Goal: Transaction & Acquisition: Purchase product/service

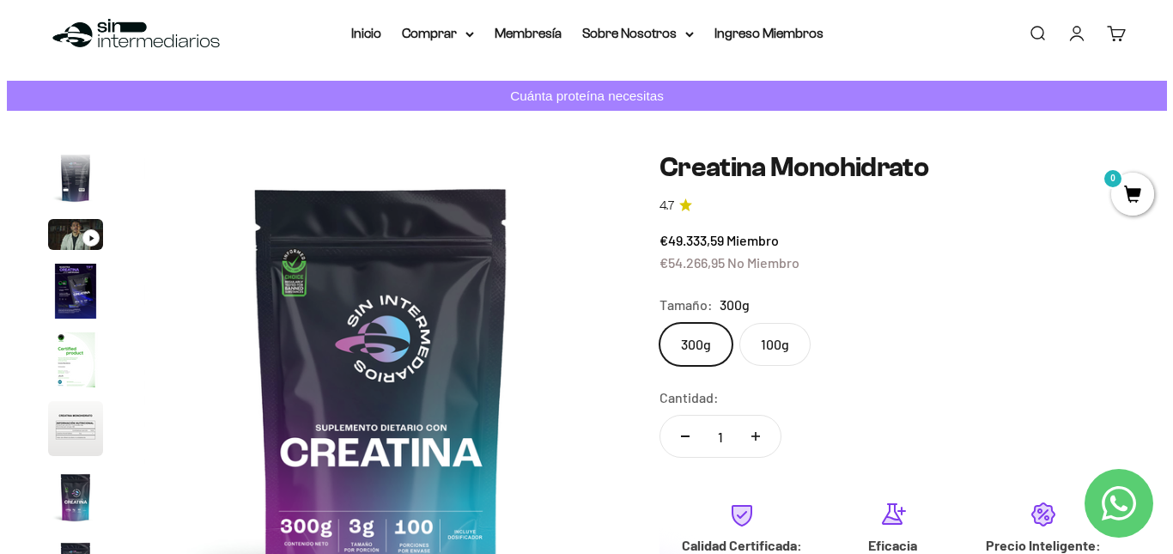
scroll to position [233, 0]
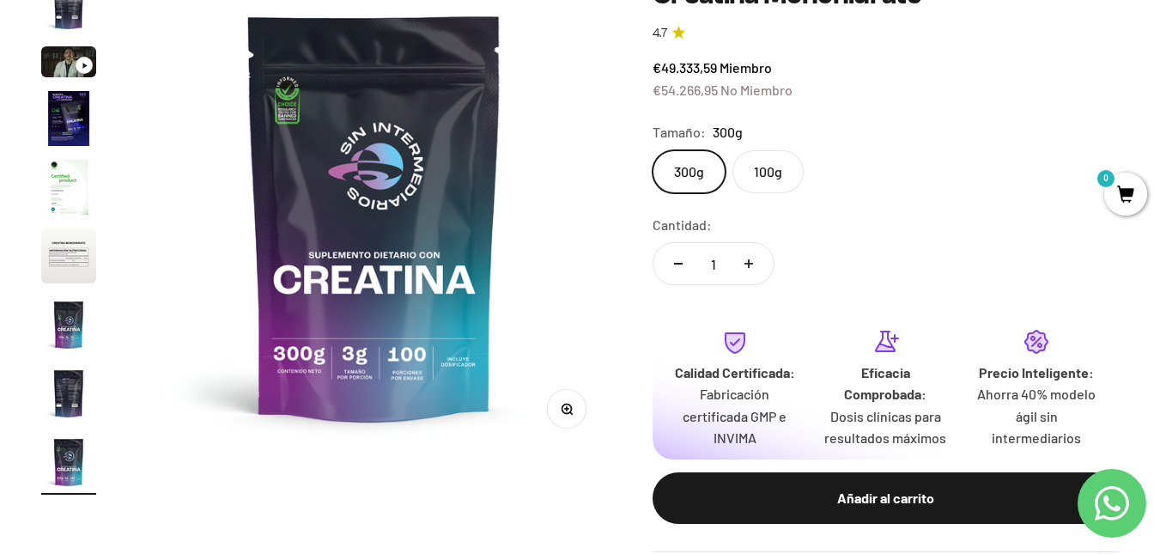
click at [1122, 193] on span "0" at bounding box center [1125, 194] width 43 height 43
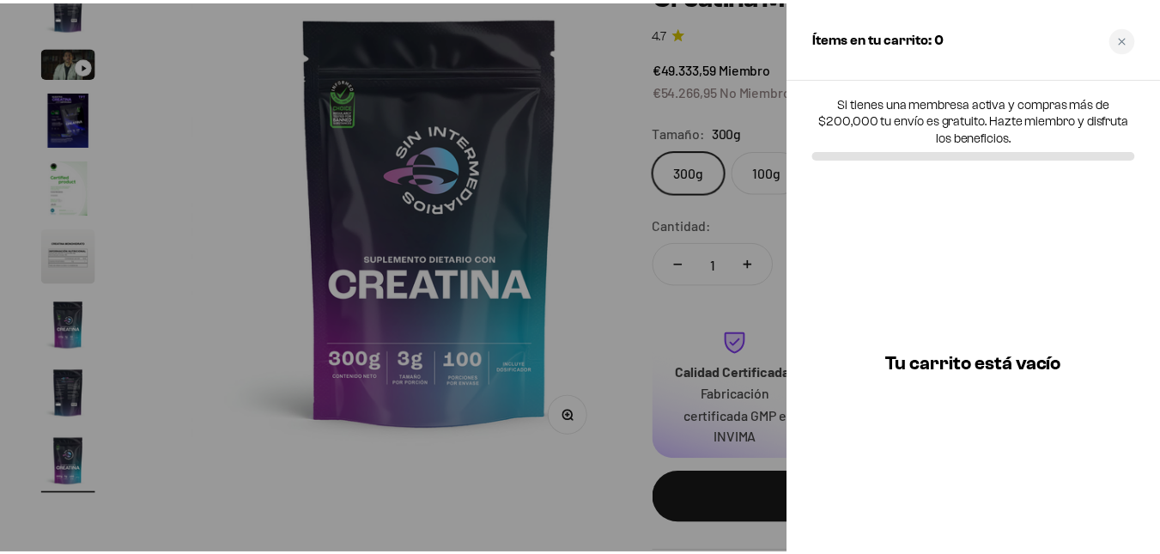
scroll to position [0, 3931]
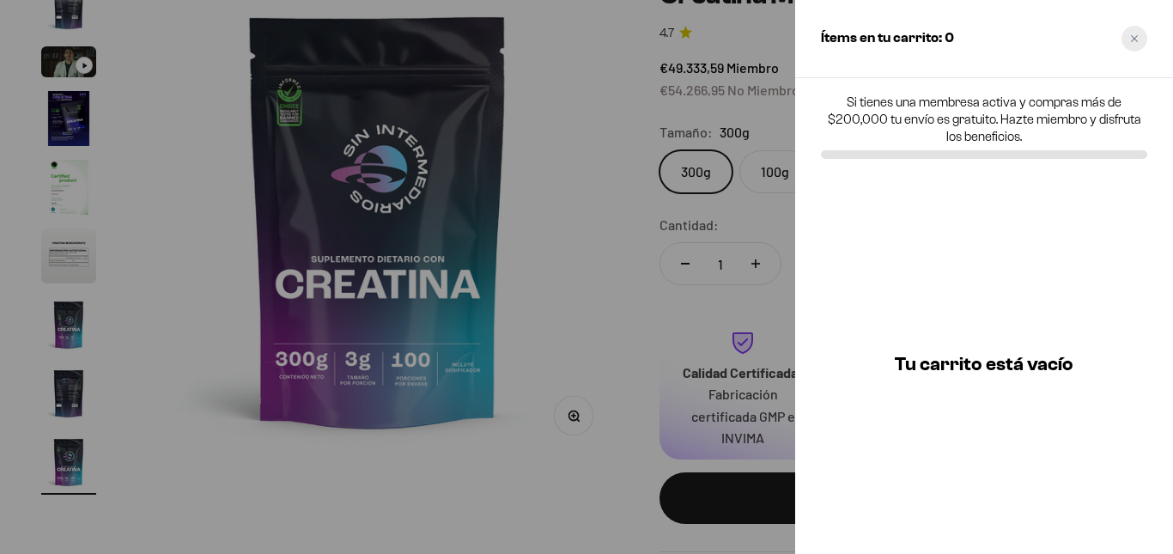
click at [1140, 32] on div "Close cart" at bounding box center [1135, 39] width 26 height 26
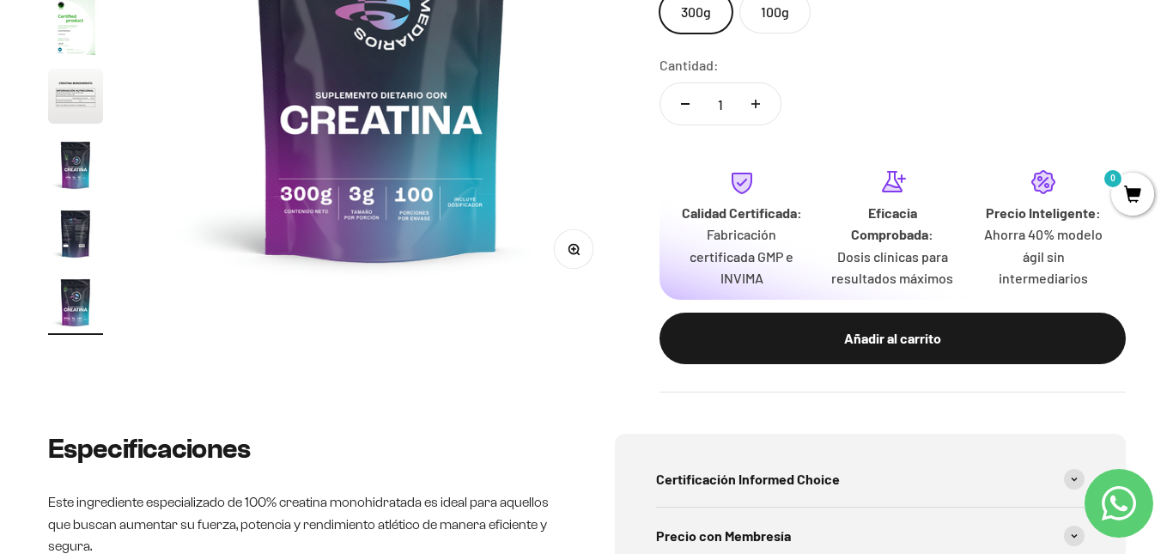
scroll to position [439, 0]
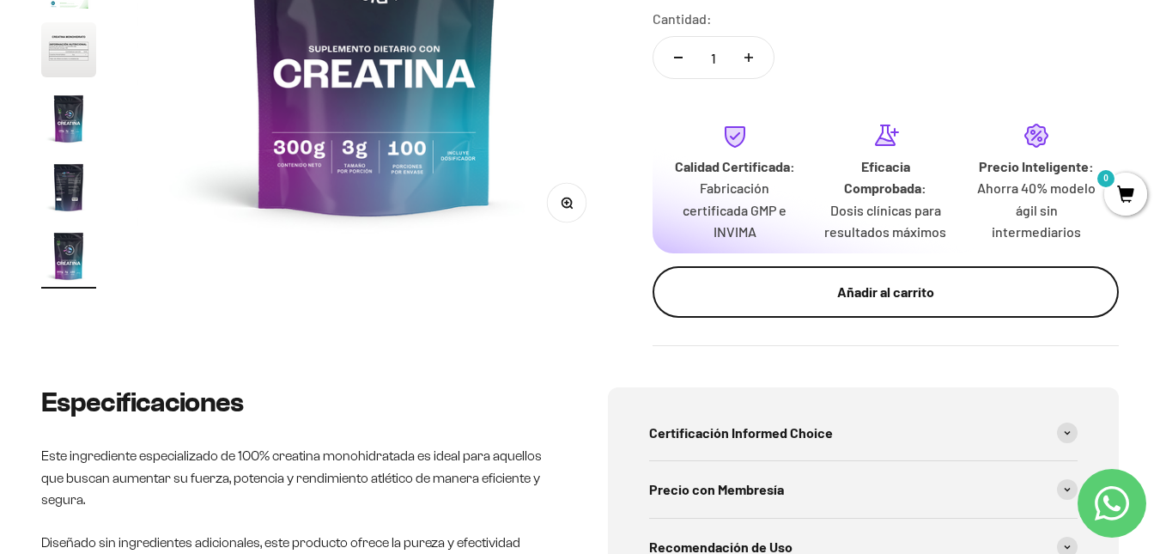
click at [906, 299] on div "Añadir al carrito" at bounding box center [886, 292] width 398 height 22
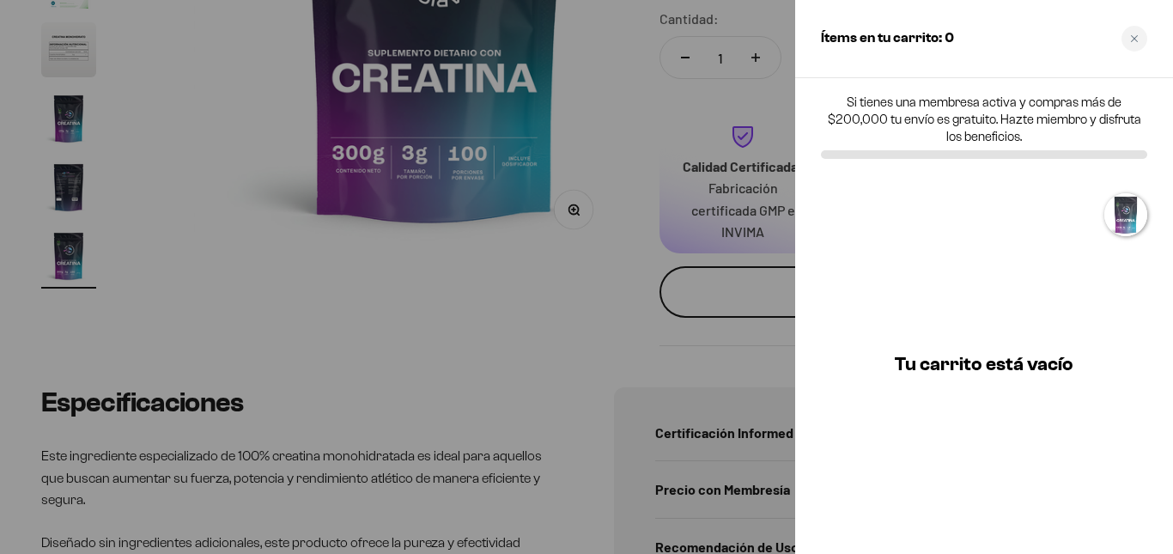
scroll to position [0, 3931]
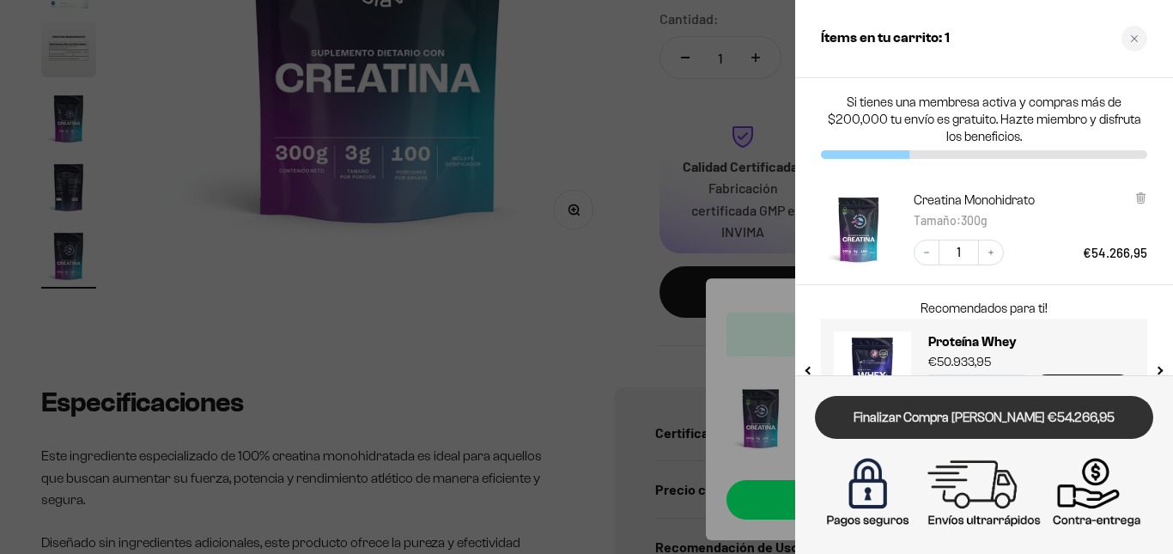
click at [1035, 417] on link "Finalizar Compra [PERSON_NAME] €54.266,95" at bounding box center [984, 418] width 338 height 44
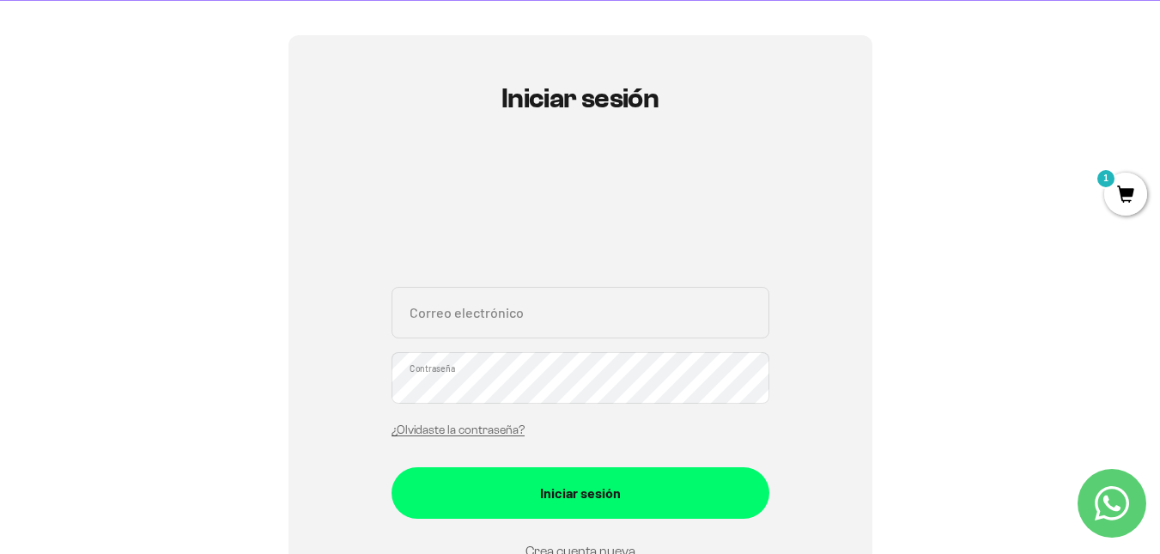
scroll to position [141, 0]
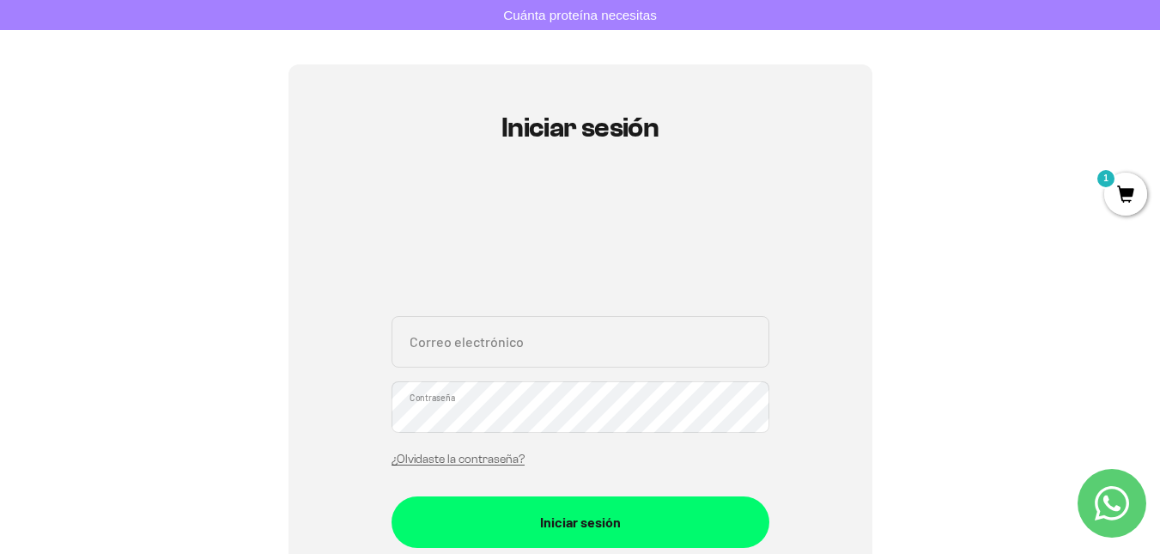
click at [1098, 119] on div "Iniciar sesión Correo electrónico Contraseña ¿Olvidaste la contraseña? Iniciar …" at bounding box center [580, 390] width 1078 height 653
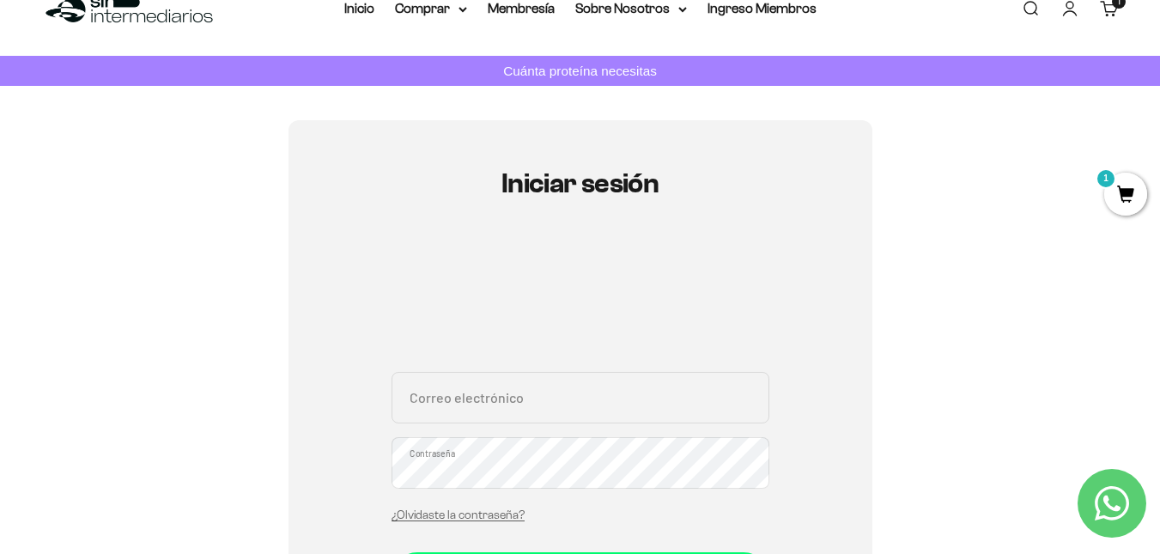
scroll to position [0, 0]
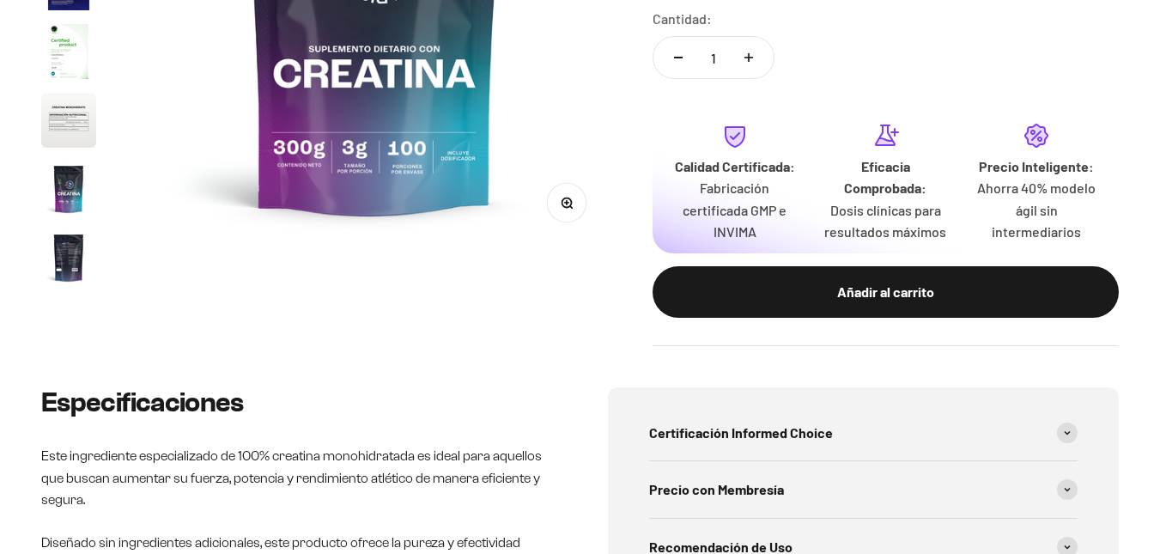
scroll to position [70, 0]
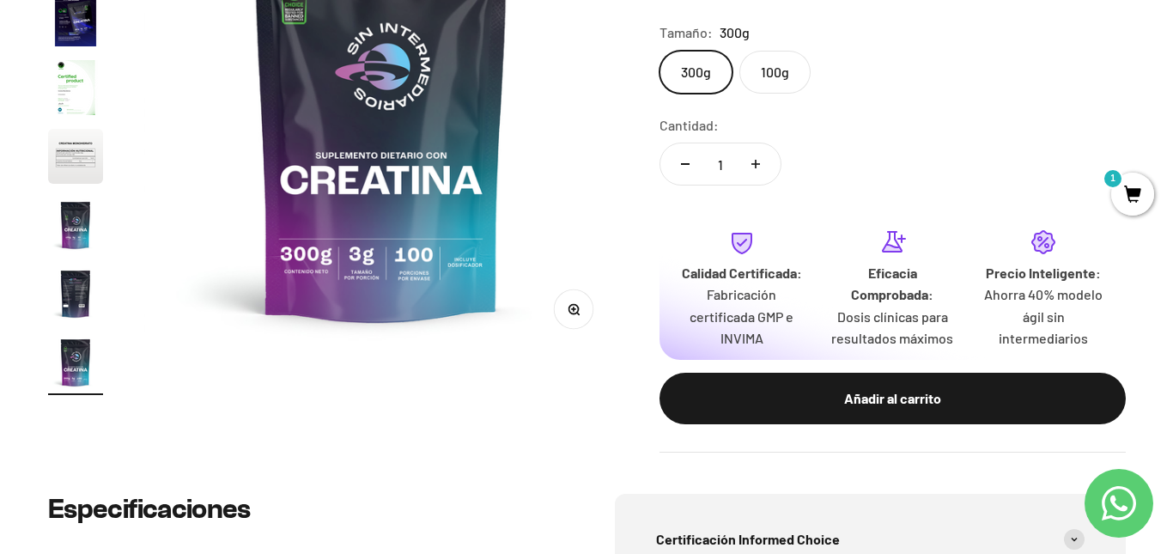
scroll to position [513, 0]
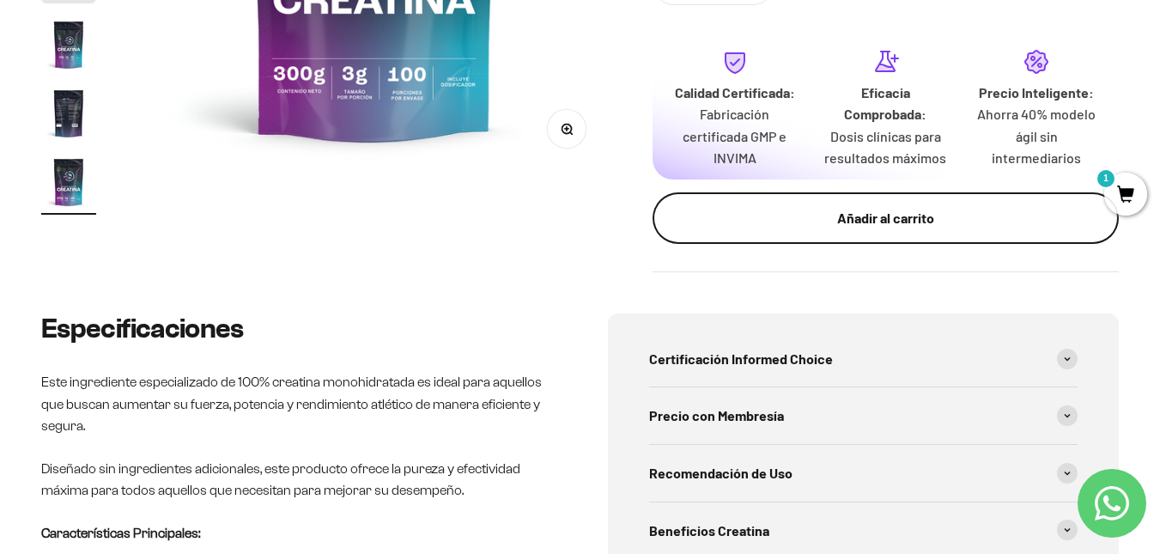
click at [885, 215] on div "Añadir al carrito" at bounding box center [886, 218] width 398 height 22
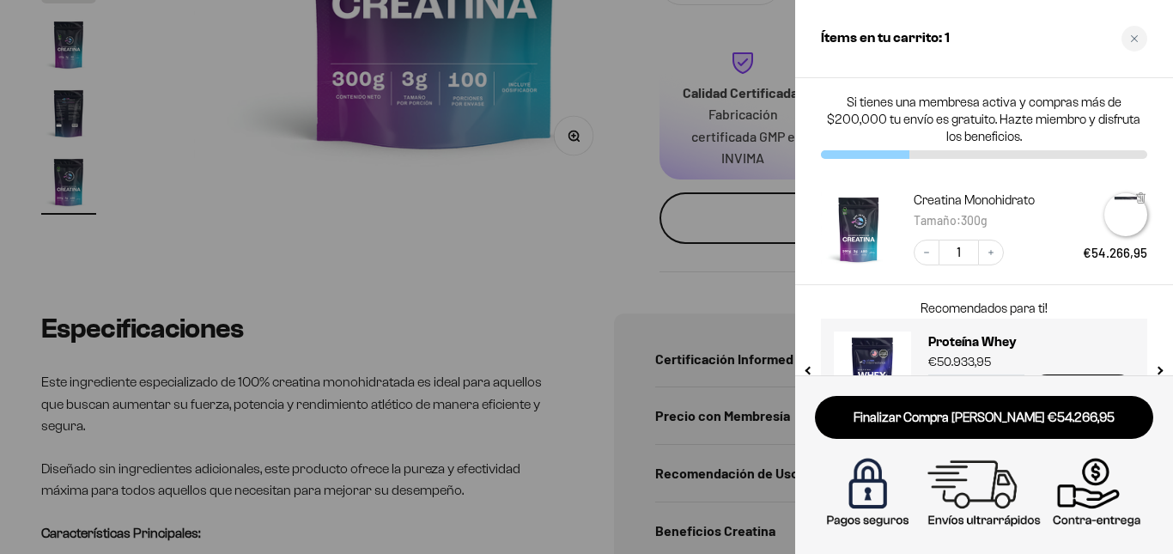
scroll to position [0, 3931]
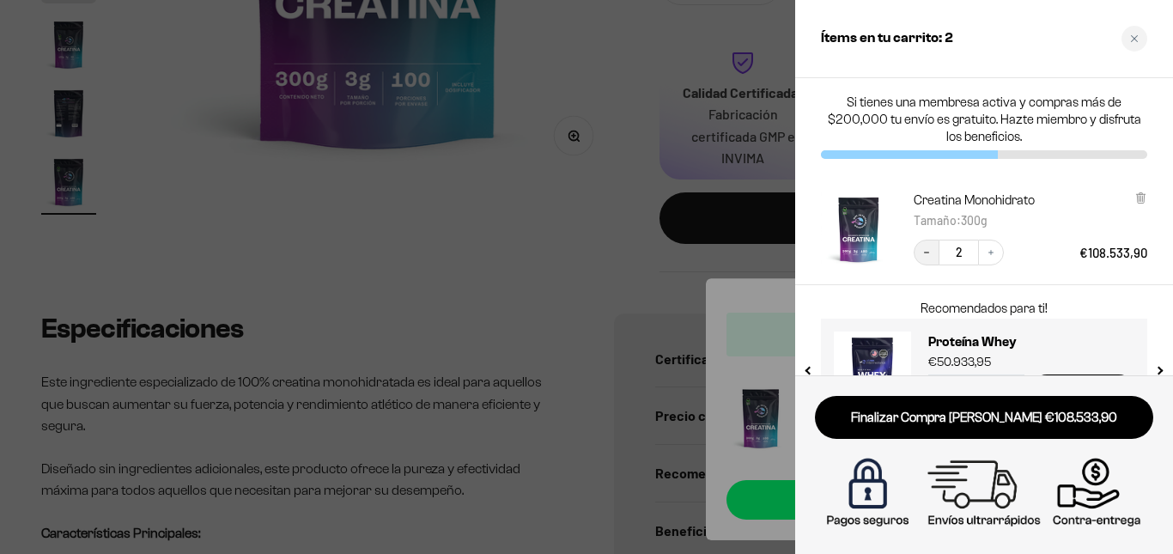
click at [924, 247] on icon "Decrease quantity" at bounding box center [926, 252] width 10 height 10
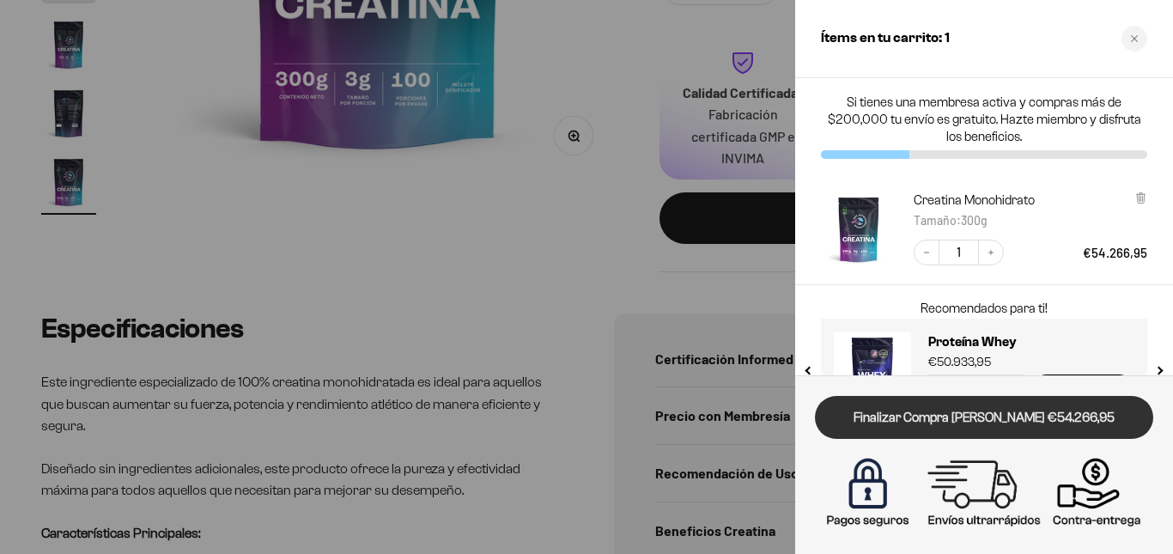
click at [986, 421] on link "Finalizar Compra [PERSON_NAME] €54.266,95" at bounding box center [984, 418] width 338 height 44
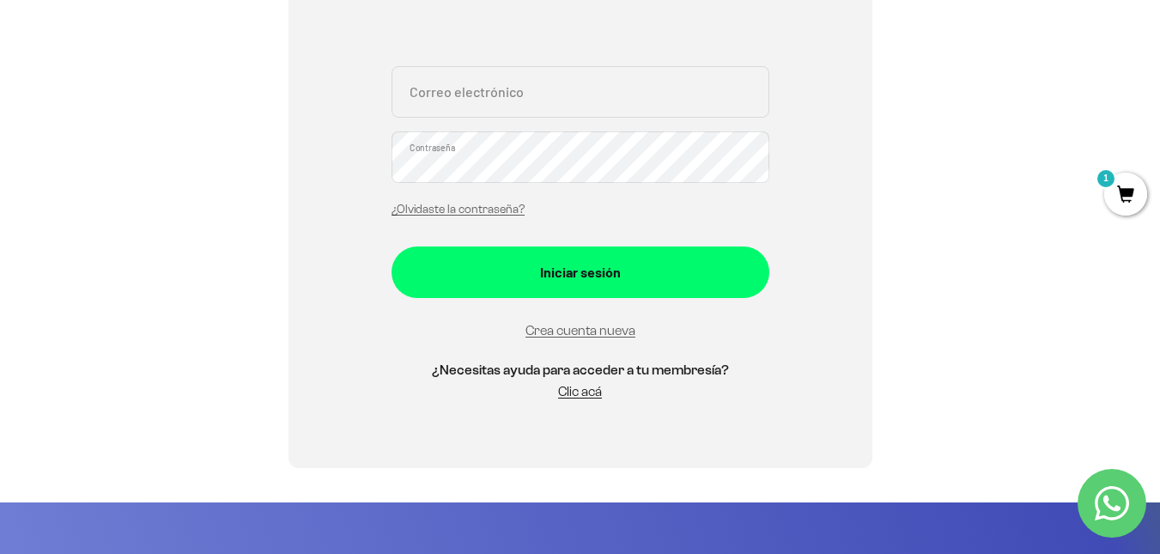
scroll to position [417, 0]
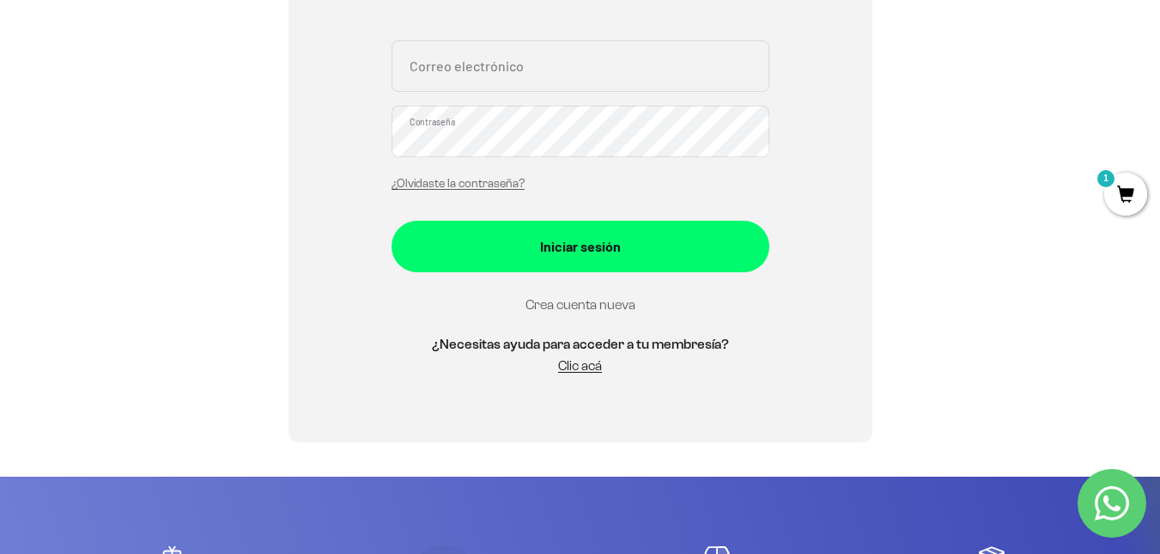
click at [600, 303] on link "Crea cuenta nueva" at bounding box center [581, 304] width 110 height 15
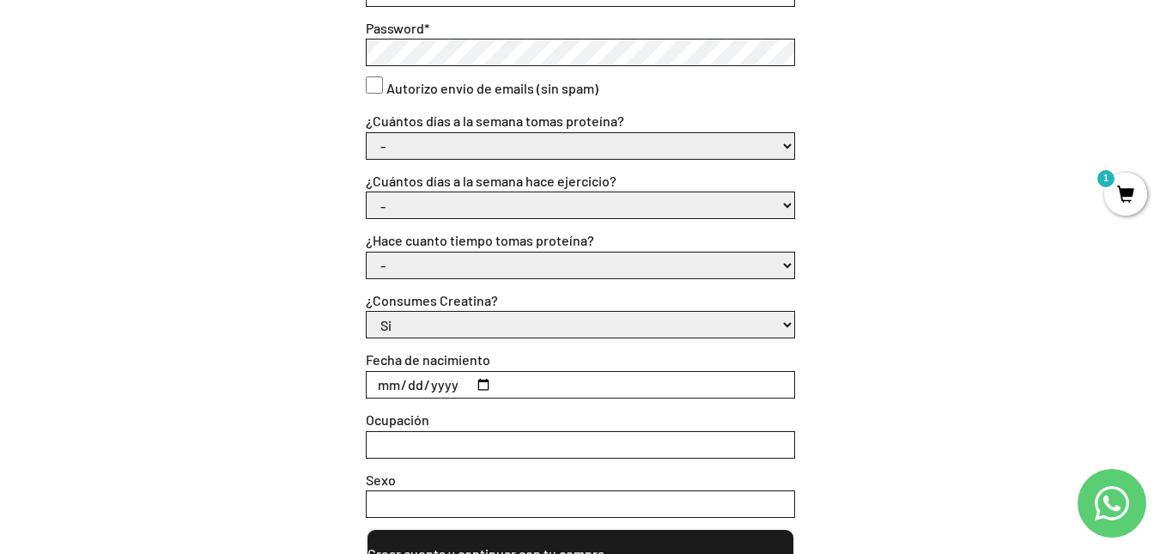
scroll to position [608, 0]
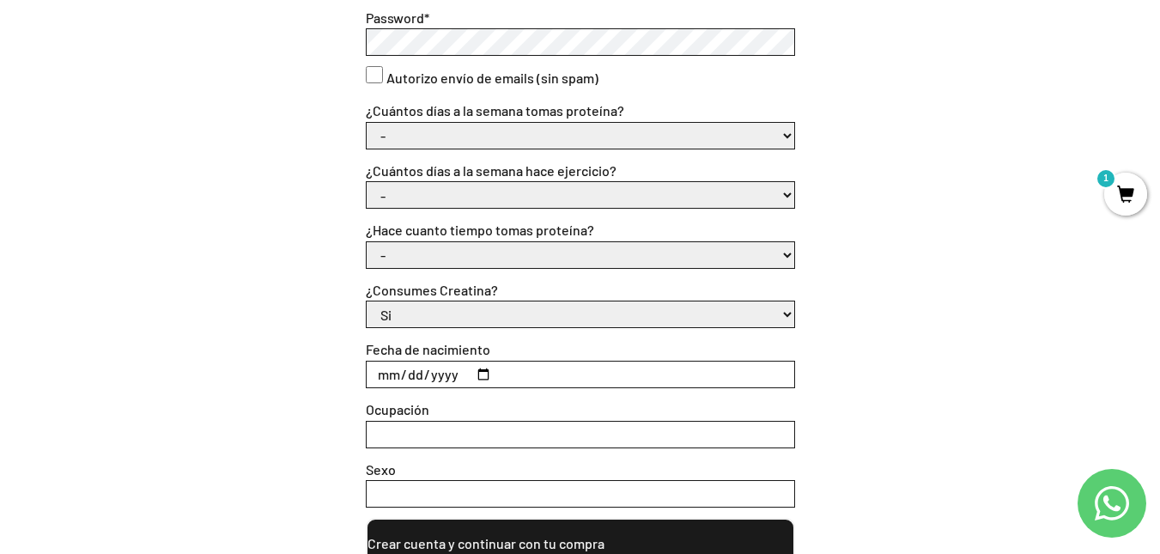
click at [770, 198] on select "- No hago 1 a 2 días 3 a 5 días 6 o 7 días" at bounding box center [581, 195] width 428 height 26
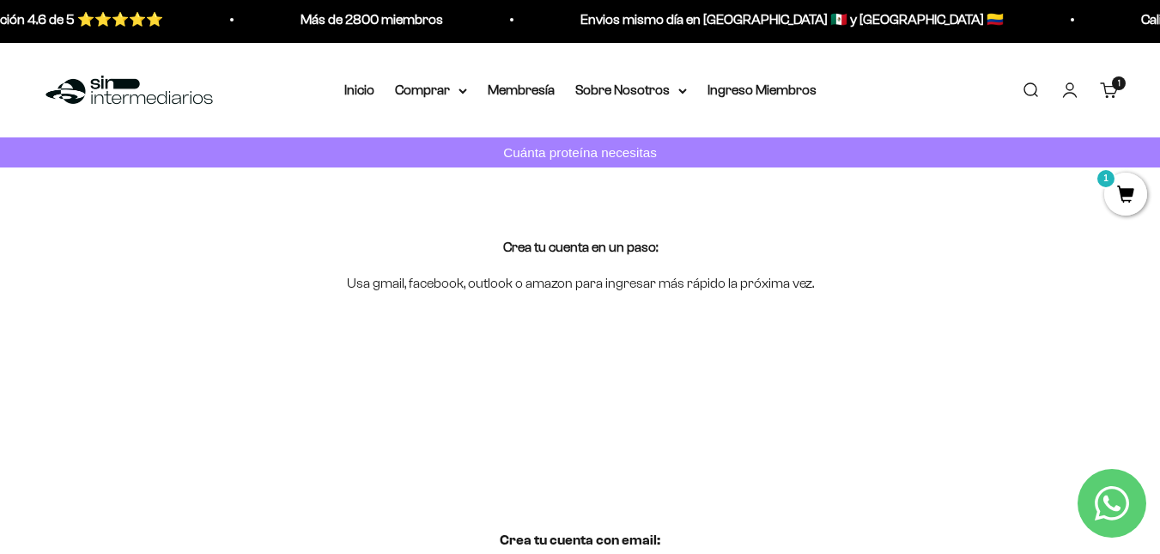
scroll to position [0, 0]
